Goal: Task Accomplishment & Management: Complete application form

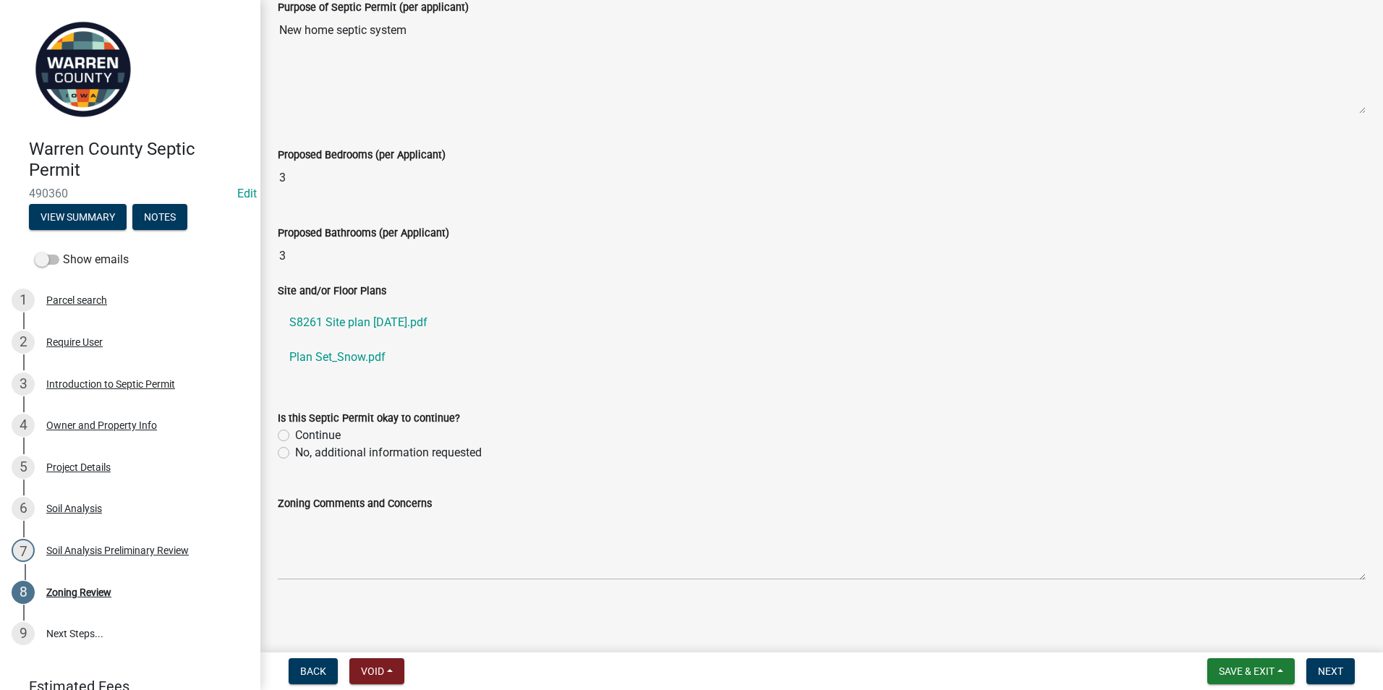
scroll to position [463, 0]
click at [73, 385] on div "Introduction to Septic Permit" at bounding box center [110, 384] width 129 height 10
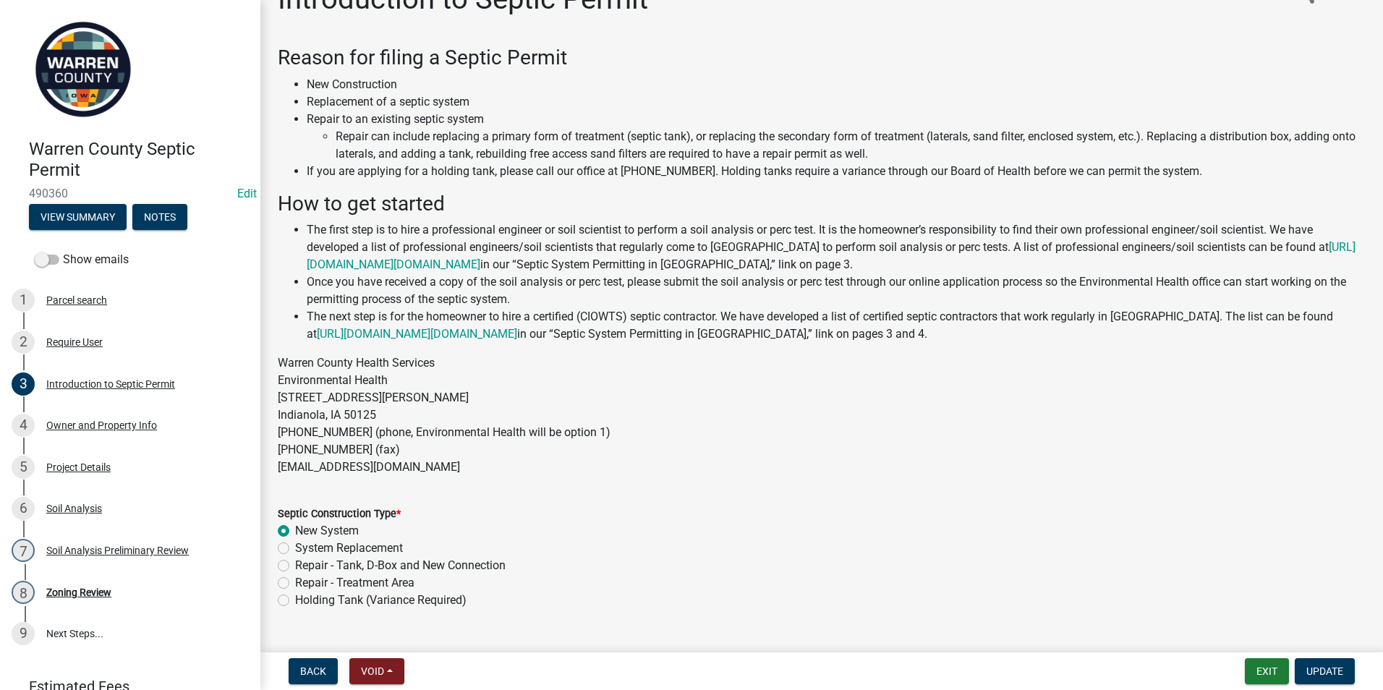
scroll to position [67, 0]
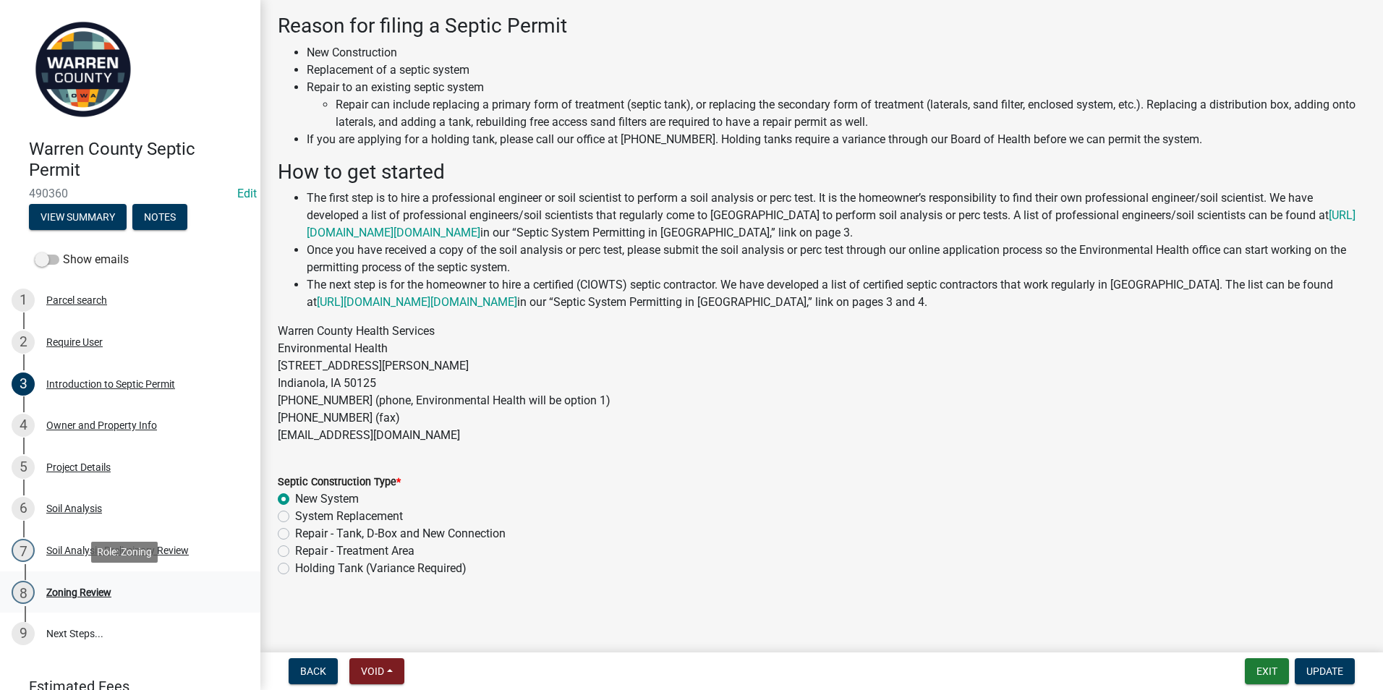
click at [90, 587] on div "Zoning Review" at bounding box center [78, 592] width 65 height 10
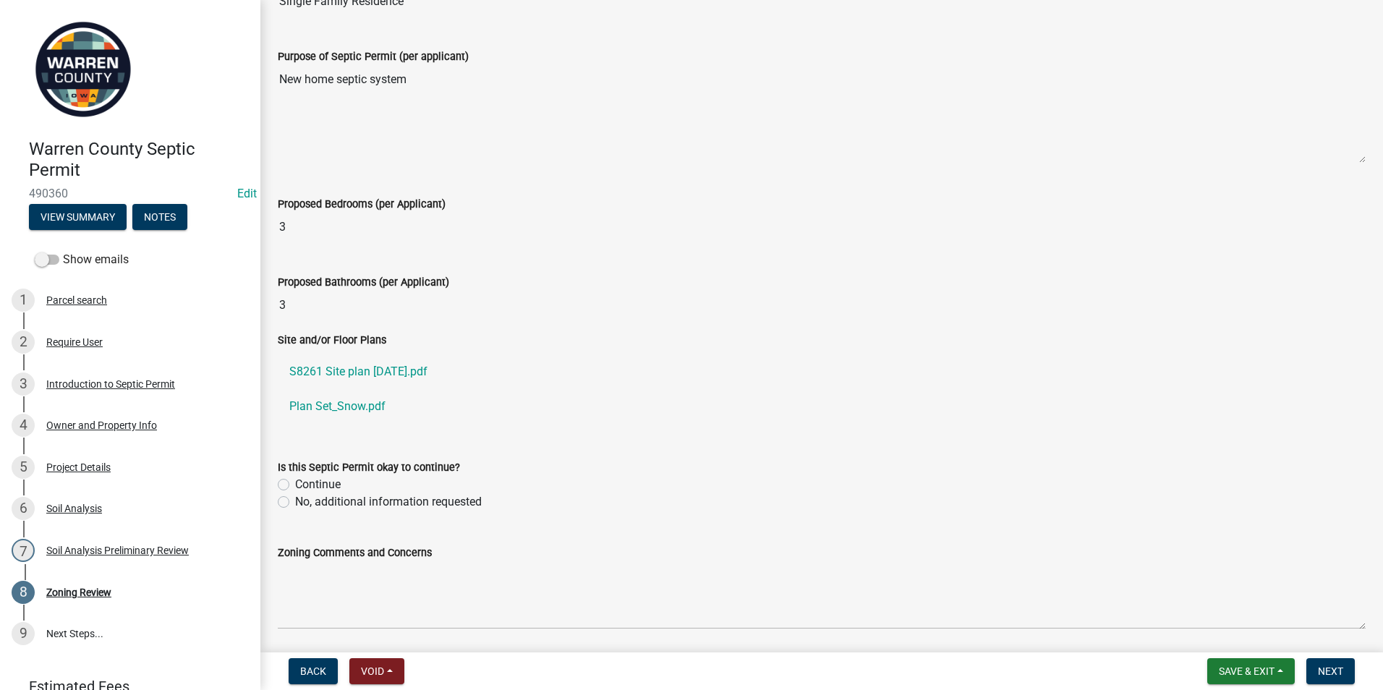
scroll to position [463, 0]
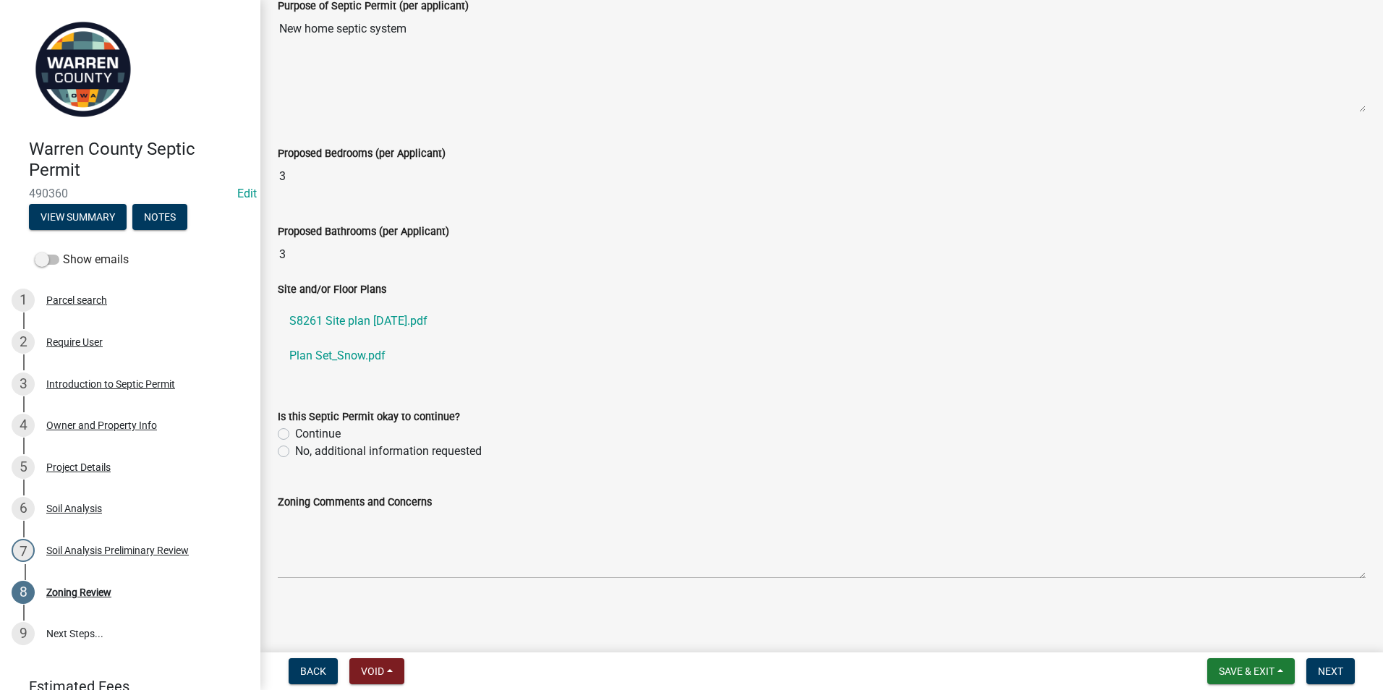
click at [295, 433] on label "Continue" at bounding box center [318, 433] width 46 height 17
click at [295, 433] on input "Continue" at bounding box center [299, 429] width 9 height 9
radio input "true"
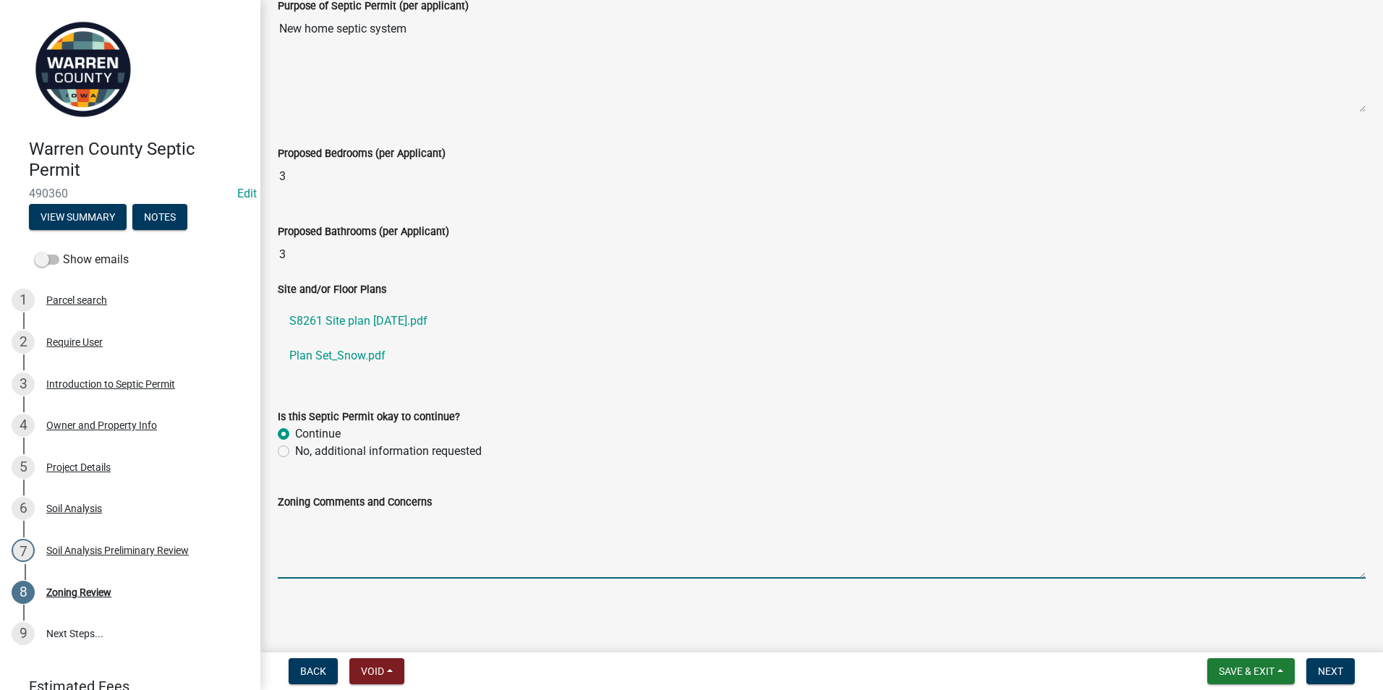
click at [291, 540] on textarea "Zoning Comments and Concerns" at bounding box center [822, 545] width 1088 height 68
type textarea "They have applied for a building permit."
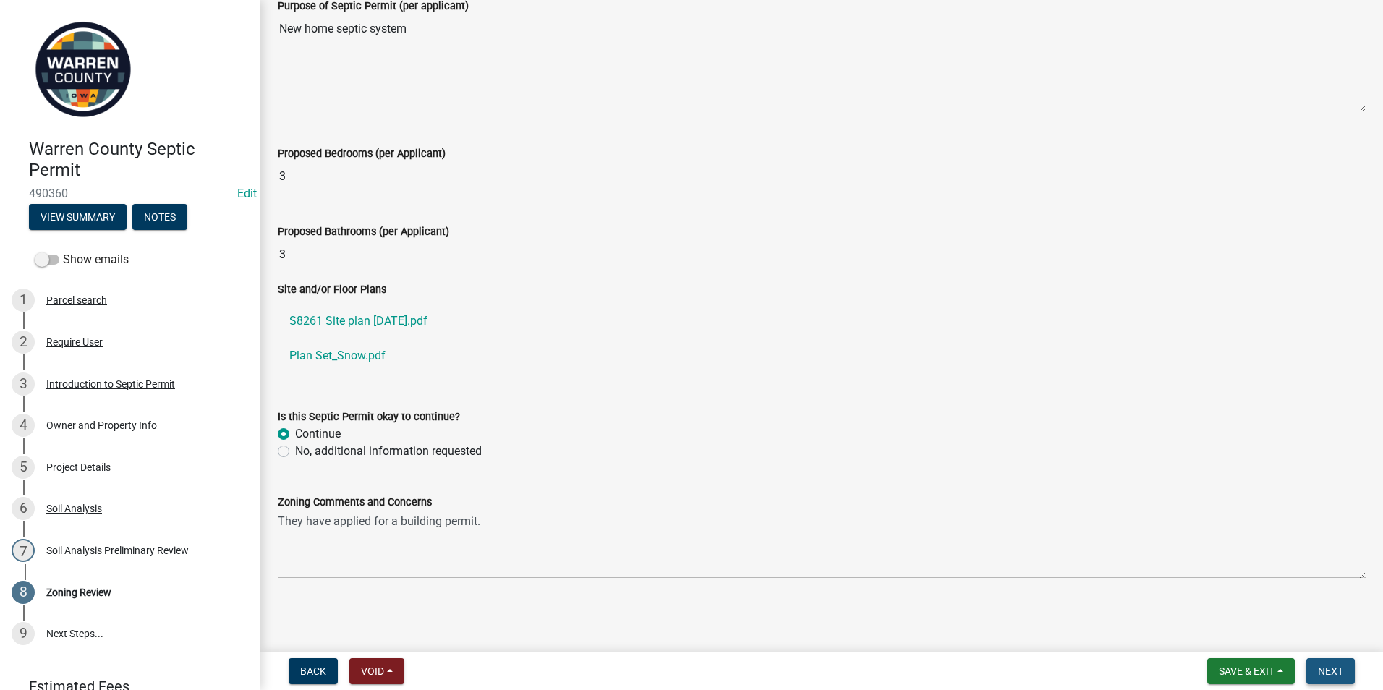
click at [1325, 661] on button "Next" at bounding box center [1330, 671] width 48 height 26
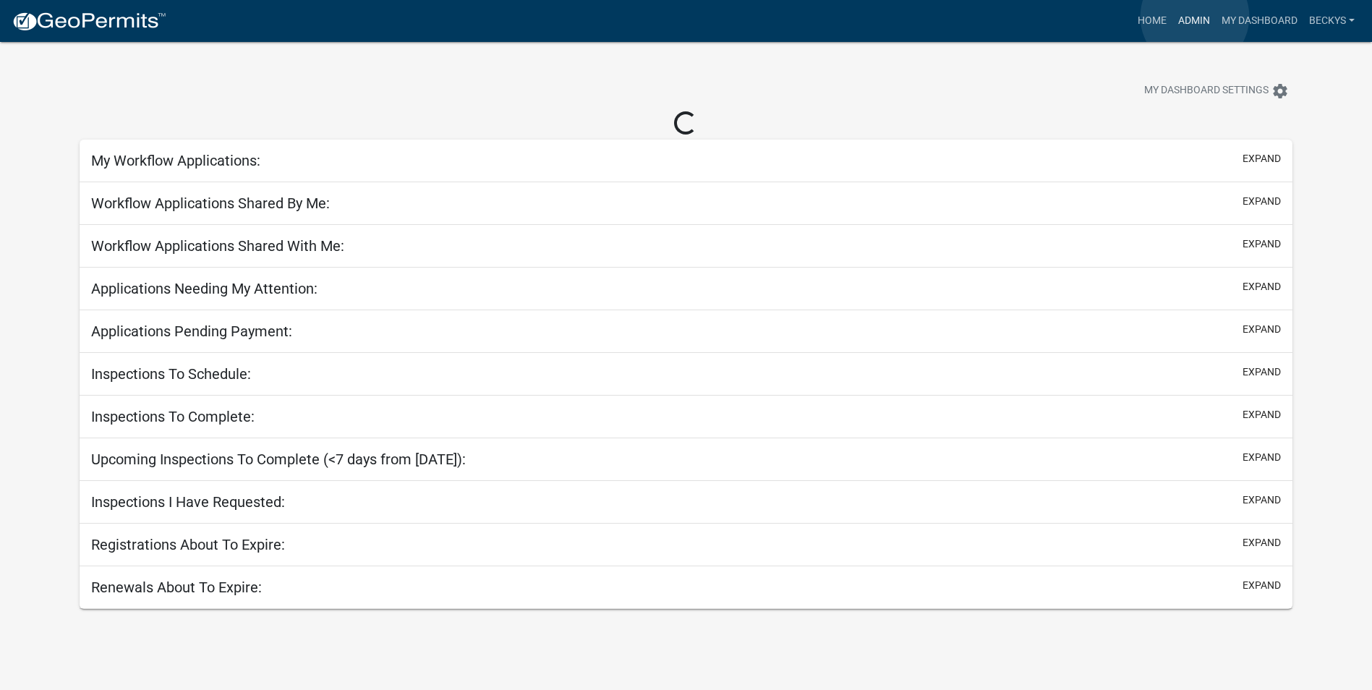
click at [1195, 17] on link "Admin" at bounding box center [1193, 20] width 43 height 27
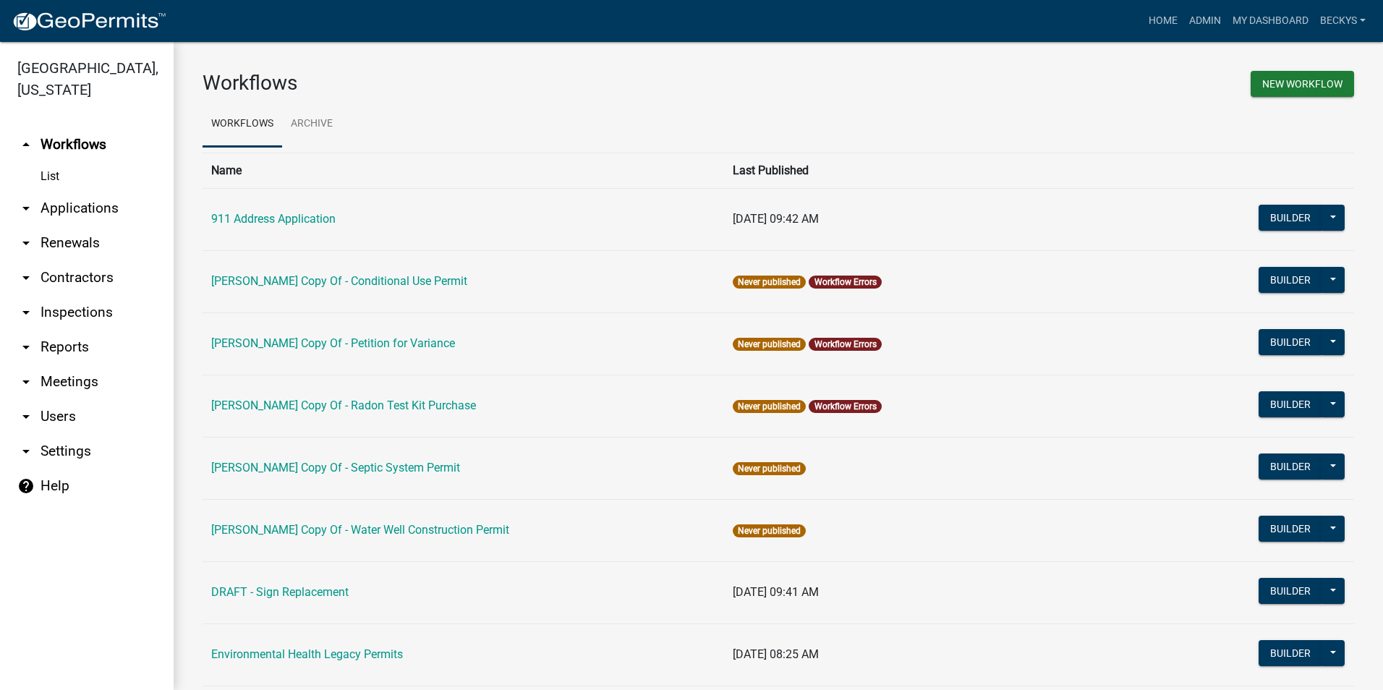
click at [81, 191] on link "arrow_drop_down Applications" at bounding box center [87, 208] width 174 height 35
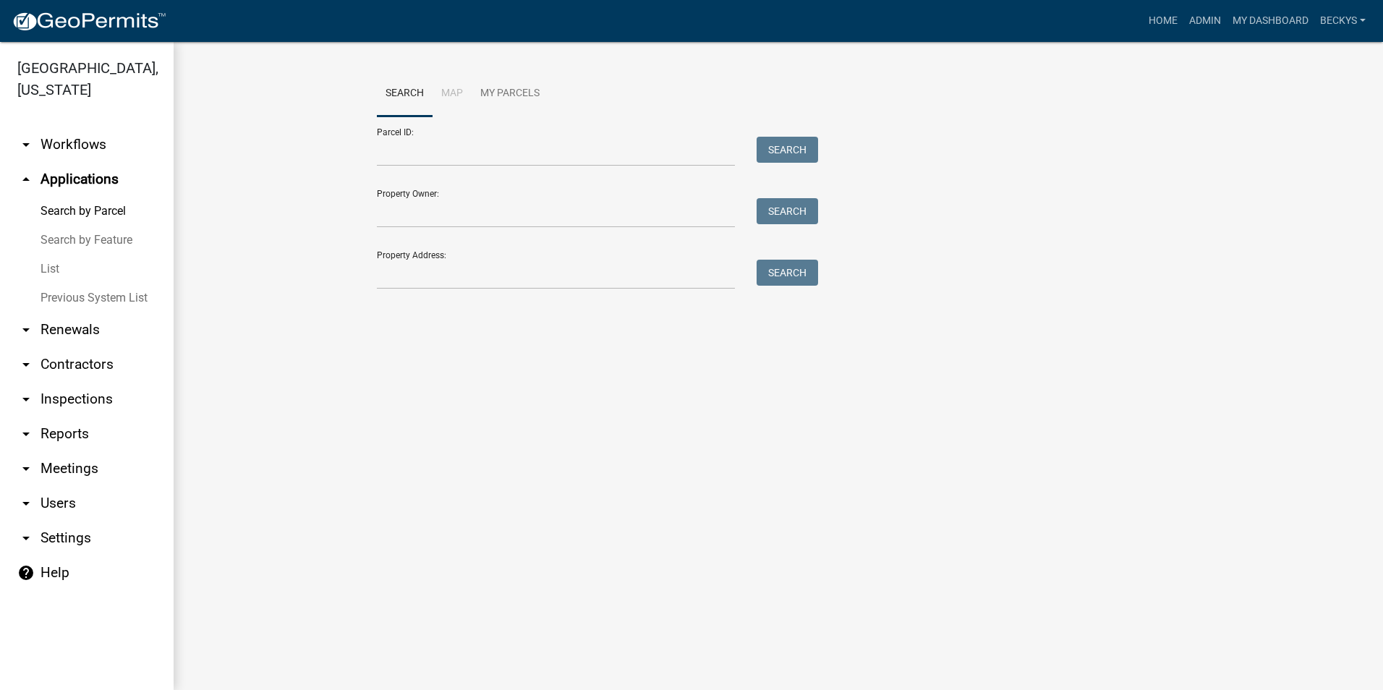
click at [52, 255] on link "List" at bounding box center [87, 269] width 174 height 29
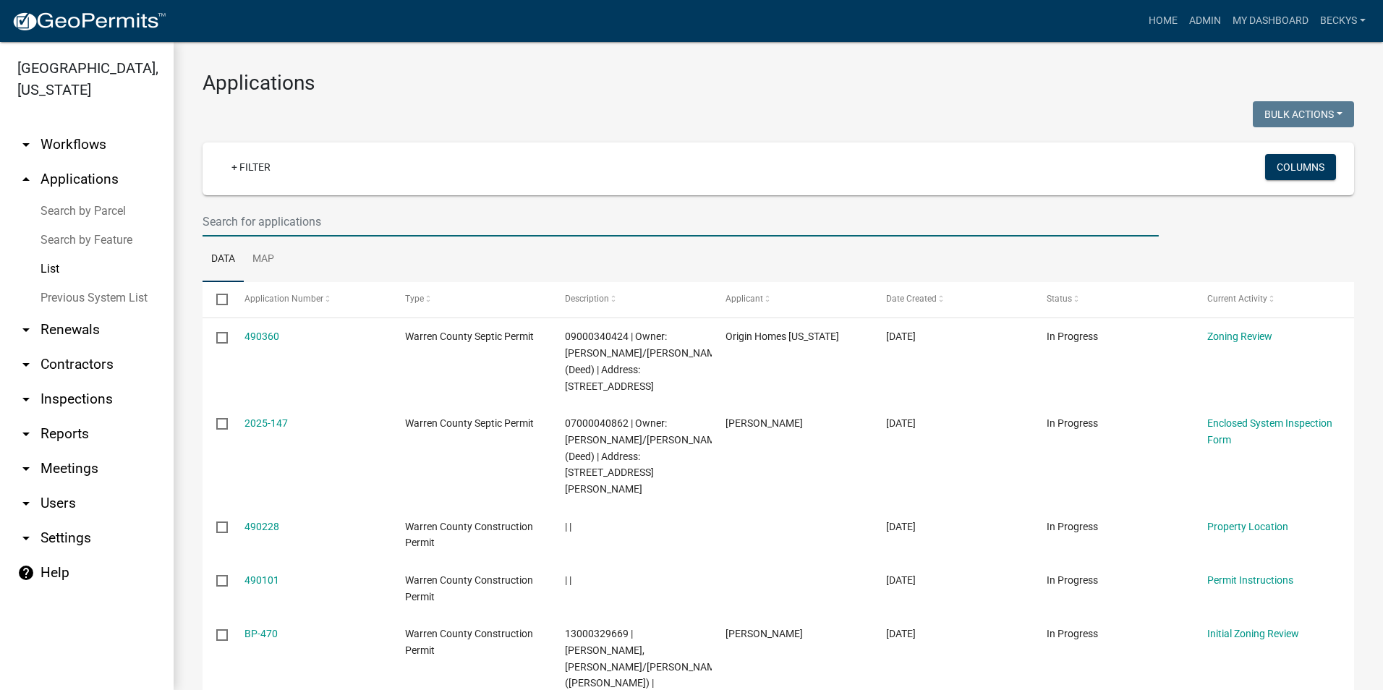
click at [215, 223] on input "text" at bounding box center [680, 222] width 956 height 30
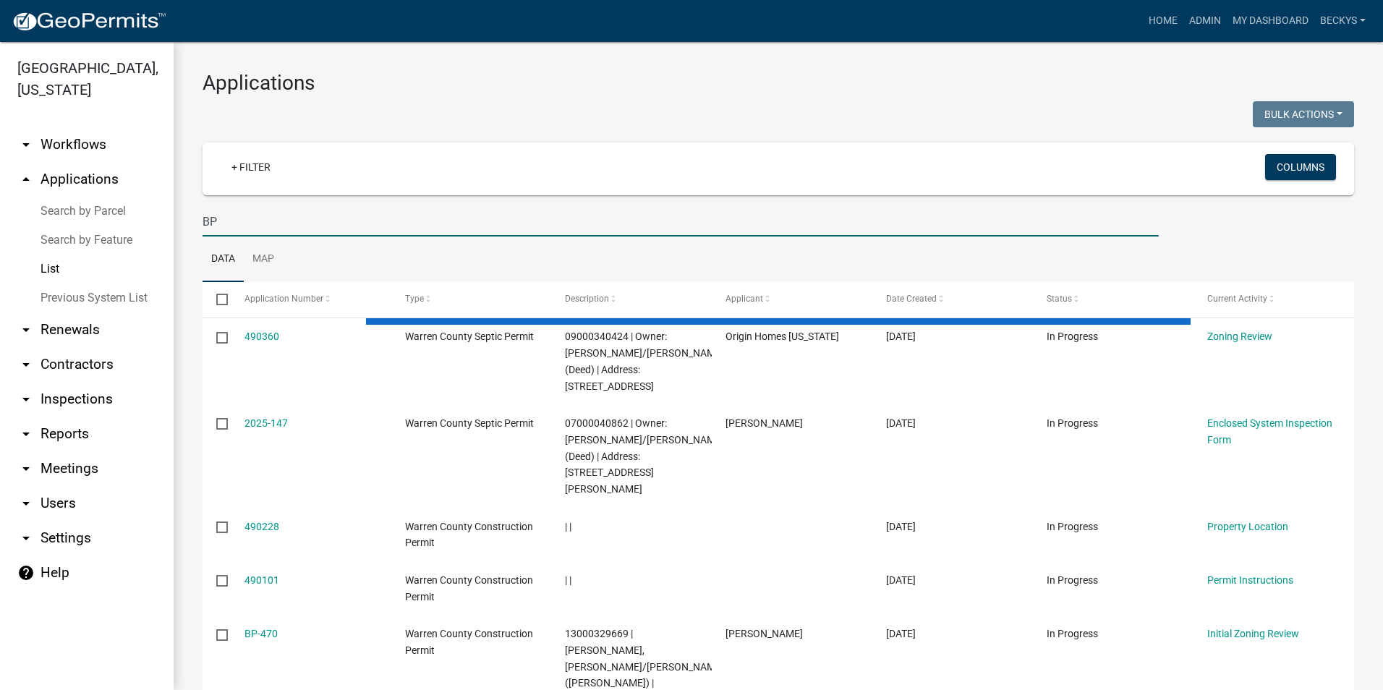
type input "B"
type input "Snow"
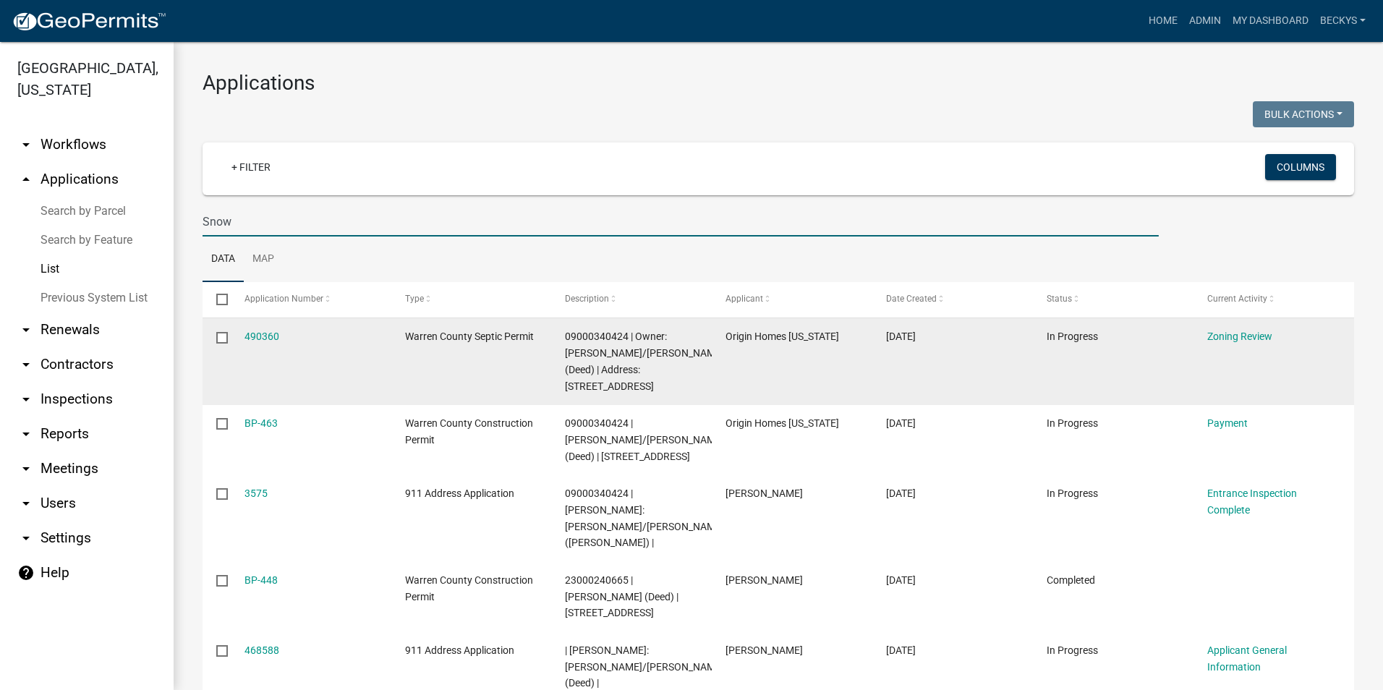
scroll to position [72, 0]
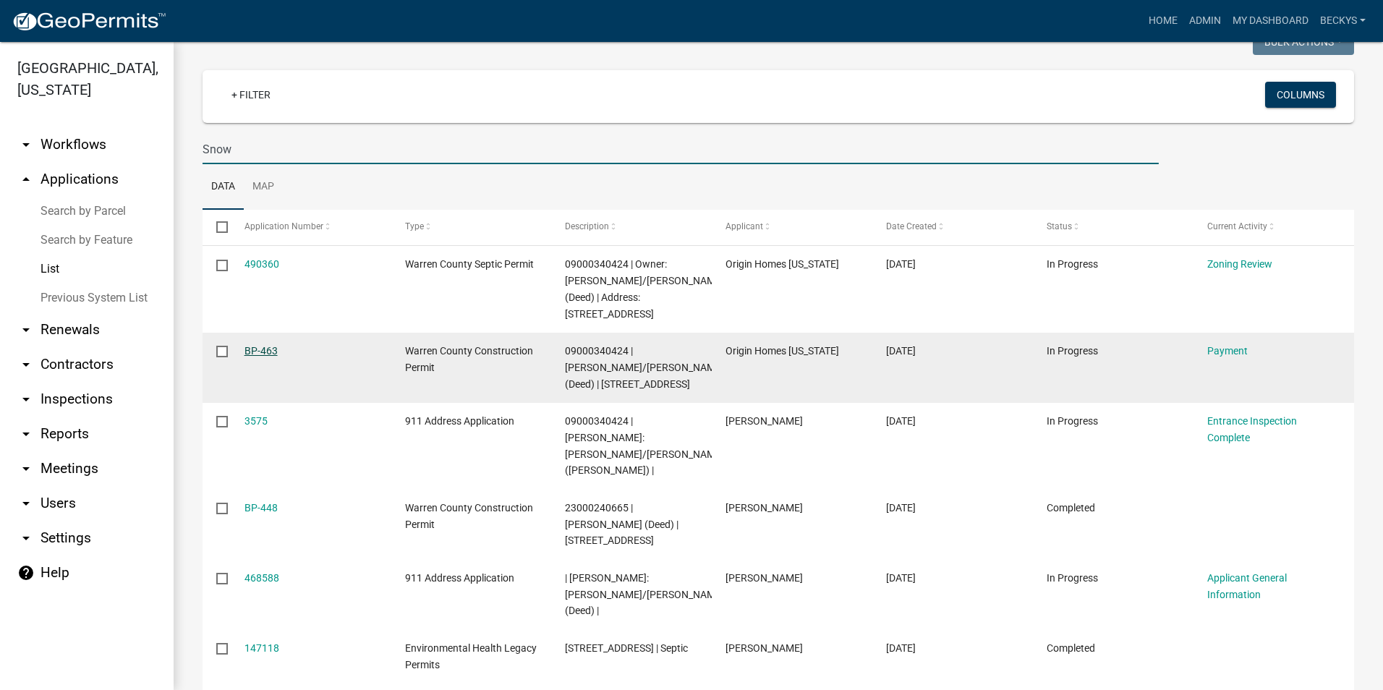
click at [261, 351] on link "BP-463" at bounding box center [260, 351] width 33 height 12
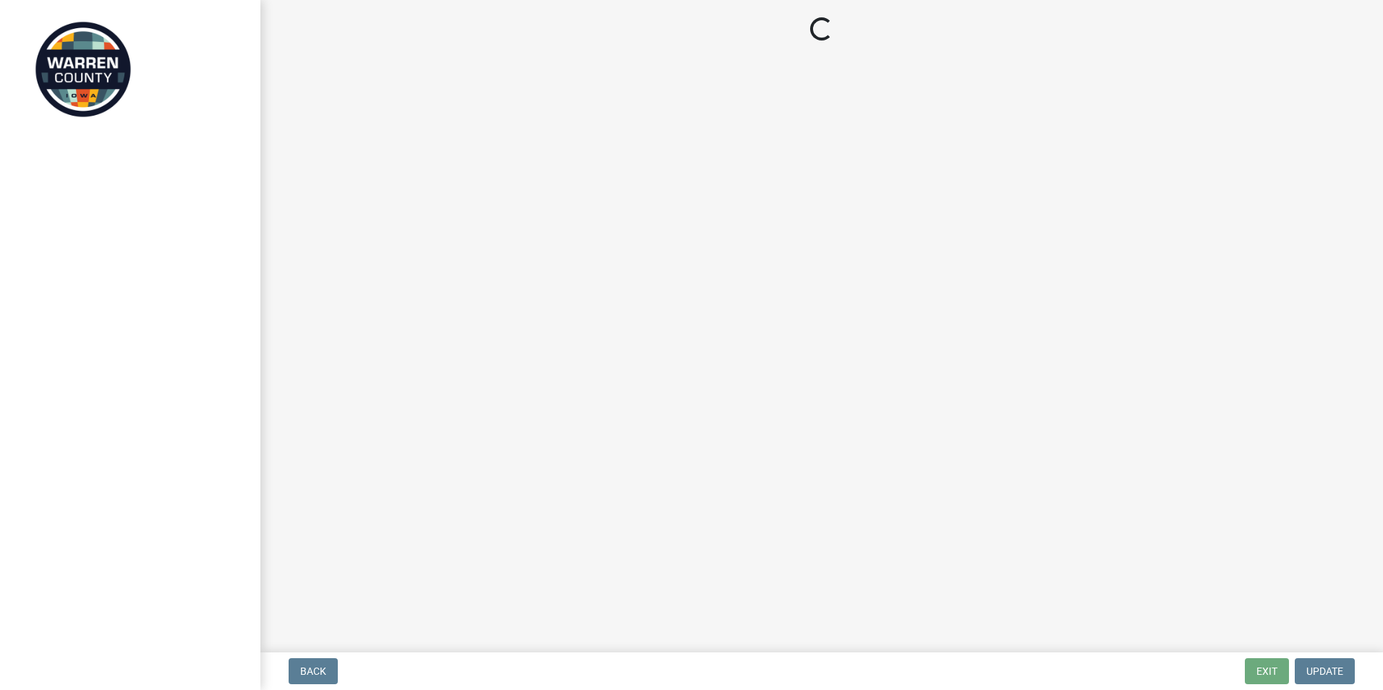
select select "3: 3"
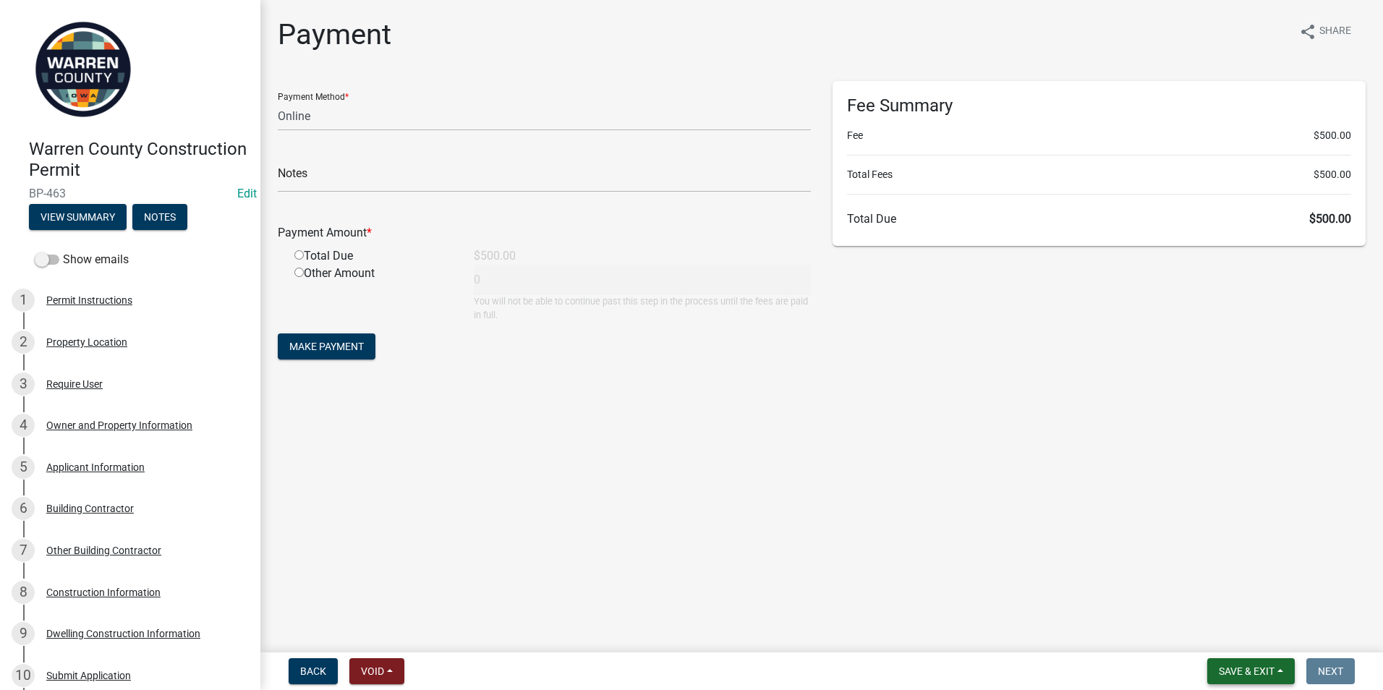
click at [1226, 673] on span "Save & Exit" at bounding box center [1247, 671] width 56 height 12
click at [1222, 641] on button "Save & Exit" at bounding box center [1237, 633] width 116 height 35
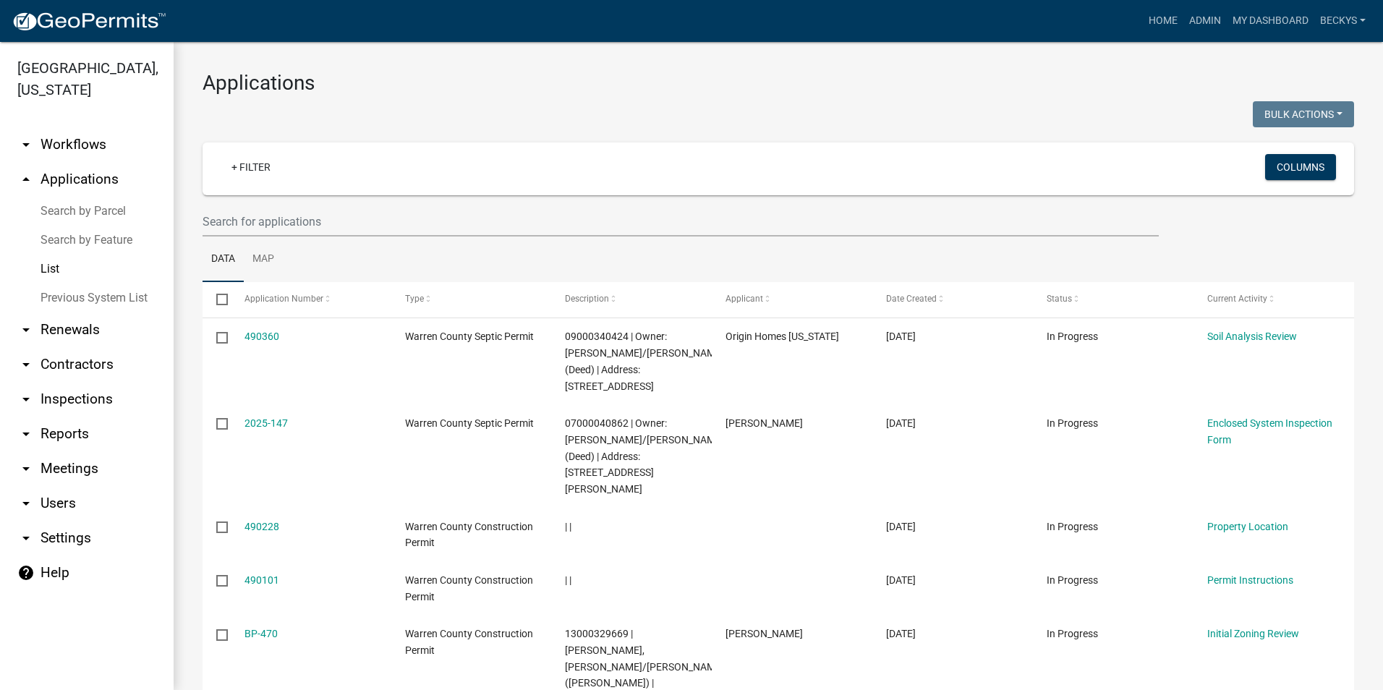
click at [56, 255] on link "List" at bounding box center [87, 269] width 174 height 29
